Goal: Obtain resource: Obtain resource

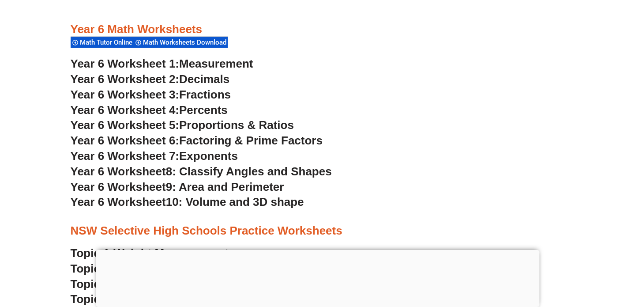
scroll to position [1918, 0]
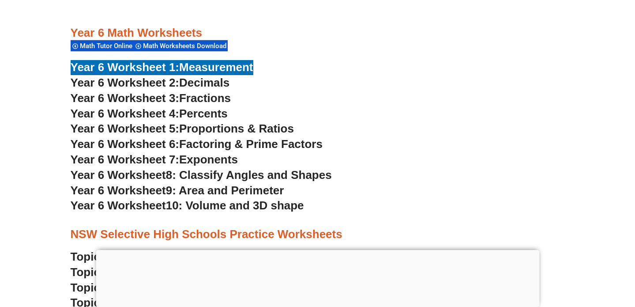
scroll to position [1908, 0]
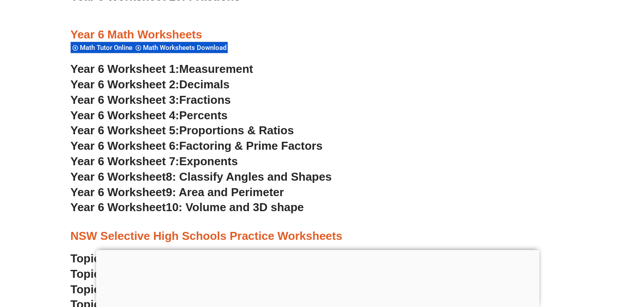
click at [363, 157] on h3 "Year 6 Worksheet 7: Exponents" at bounding box center [318, 161] width 494 height 15
click at [209, 204] on span "10: Volume and 3D shape" at bounding box center [235, 206] width 138 height 13
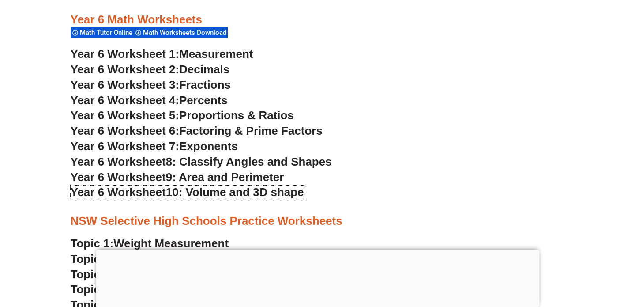
scroll to position [1921, 0]
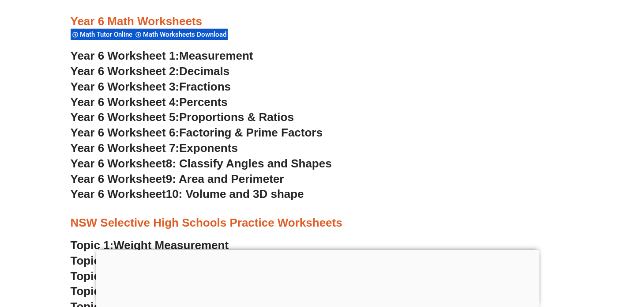
click at [347, 108] on h3 "Year 6 Worksheet 4: Percents" at bounding box center [318, 102] width 494 height 15
click at [315, 250] on div at bounding box center [317, 250] width 443 height 0
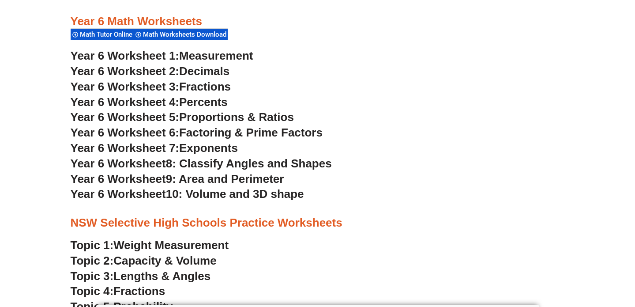
click at [384, 90] on h3 "Year 6 Worksheet 3: Fractions" at bounding box center [318, 86] width 494 height 15
click at [365, 107] on h3 "Year 6 Worksheet 4: Percents" at bounding box center [318, 102] width 494 height 15
